Goal: Information Seeking & Learning: Check status

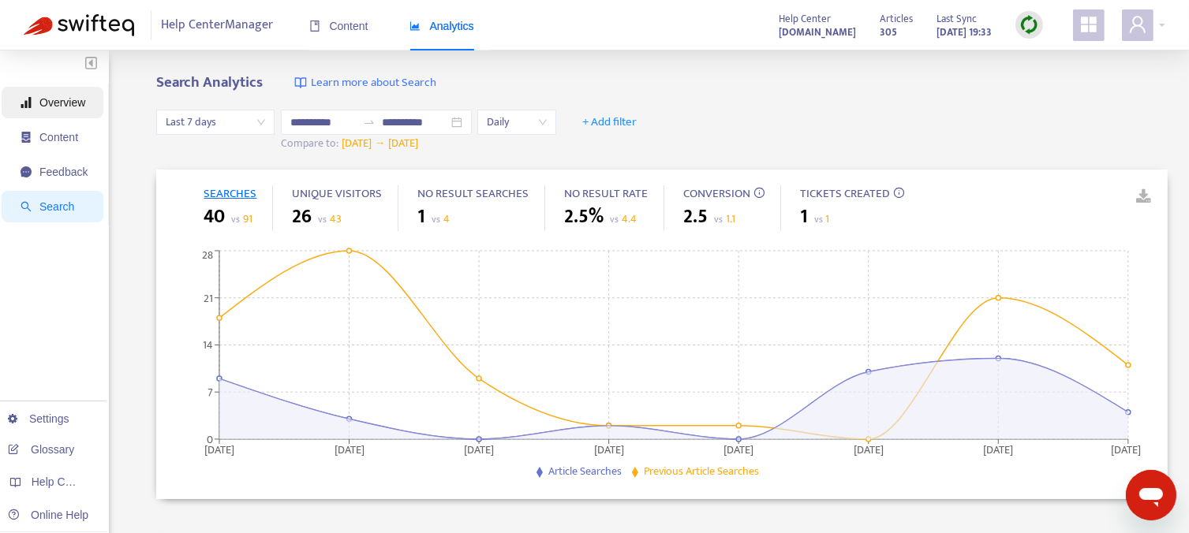
click at [76, 106] on span "Overview" at bounding box center [62, 102] width 46 height 13
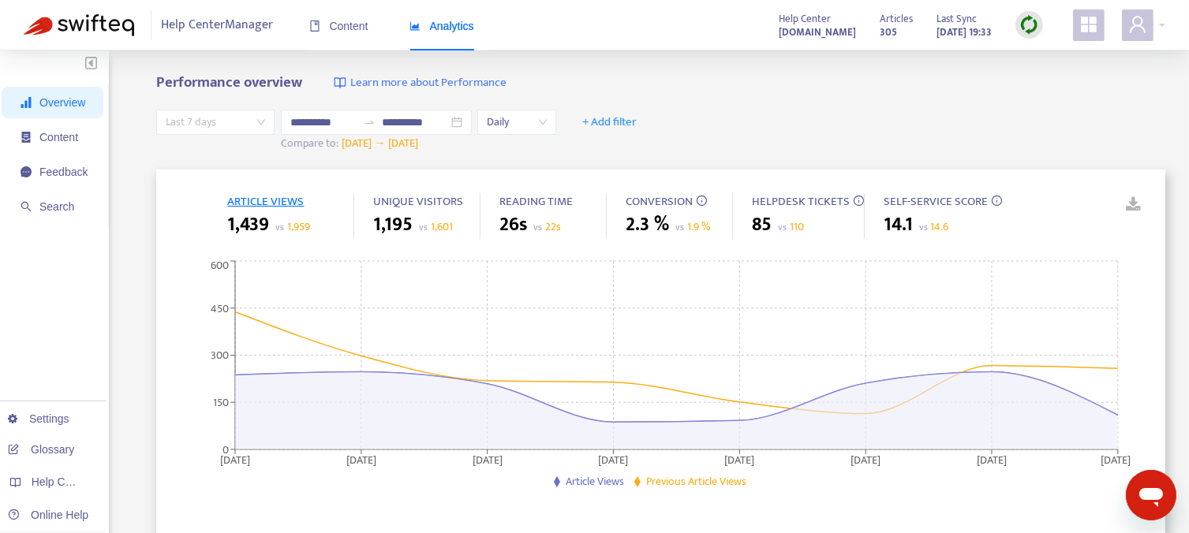
click at [257, 123] on span "Last 7 days" at bounding box center [215, 122] width 99 height 24
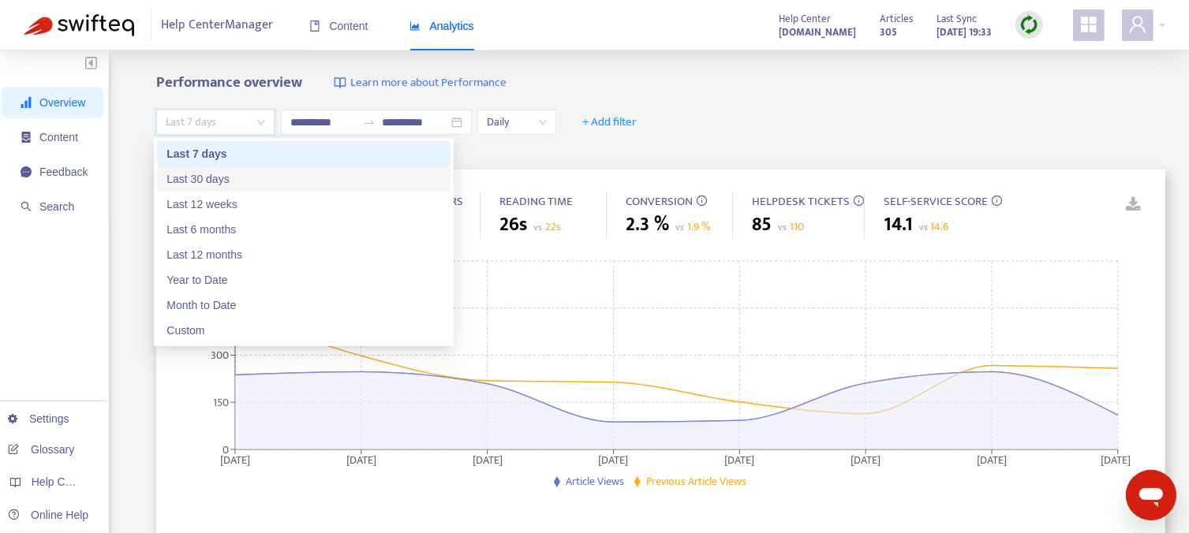
click at [249, 179] on div "Last 30 days" at bounding box center [303, 178] width 275 height 17
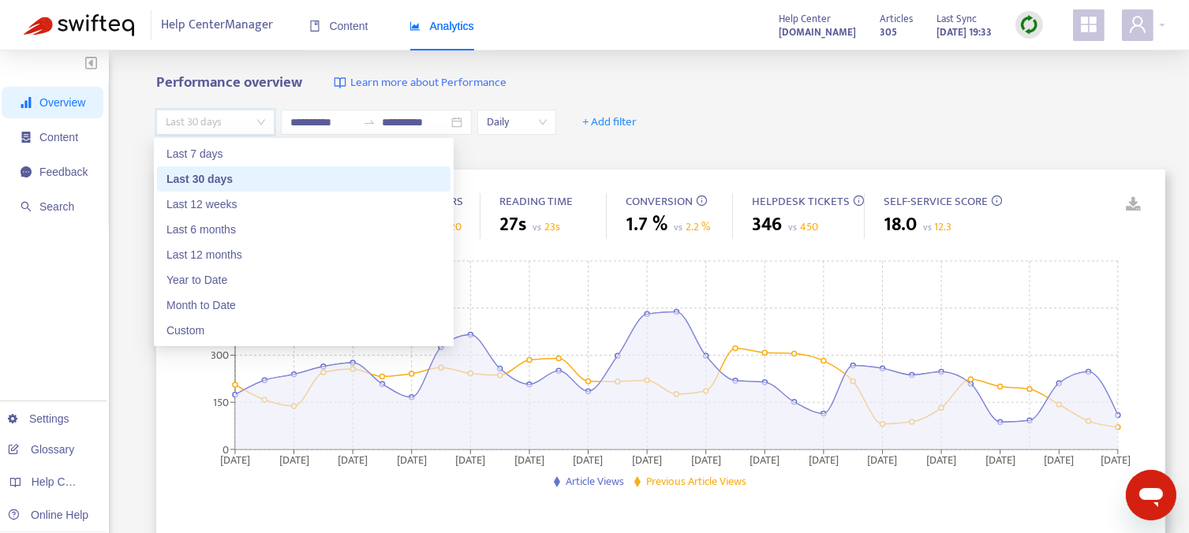
click at [252, 122] on span "Last 30 days" at bounding box center [215, 122] width 99 height 24
click at [230, 204] on div "Last 12 weeks" at bounding box center [303, 204] width 275 height 17
type input "**********"
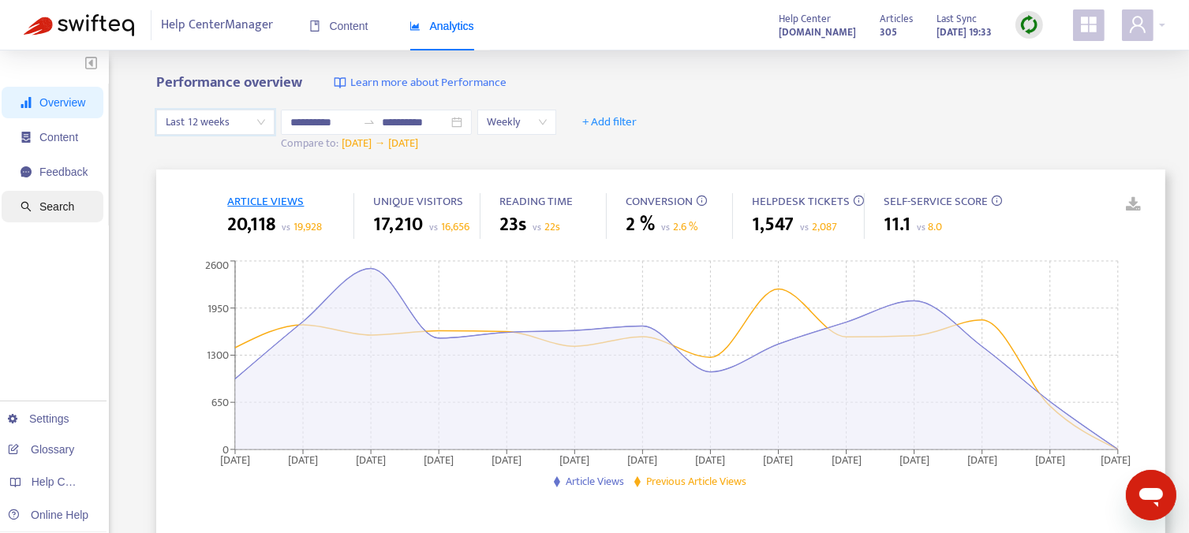
click at [68, 205] on span "Search" at bounding box center [56, 206] width 35 height 13
